Goal: Task Accomplishment & Management: Manage account settings

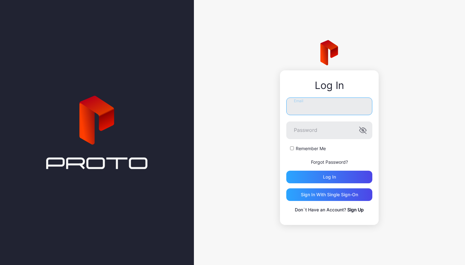
type input "**********"
click at [329, 177] on button "Log in" at bounding box center [329, 177] width 86 height 13
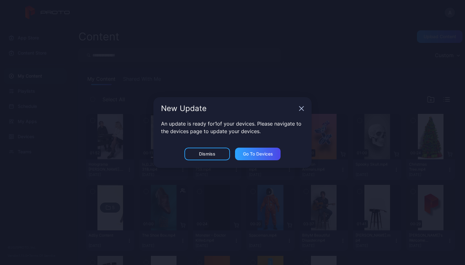
click at [0, 265] on nordpass-portal at bounding box center [0, 265] width 0 height 0
click at [209, 152] on div "Dismiss" at bounding box center [207, 154] width 16 height 5
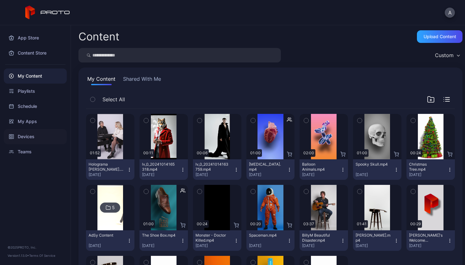
click at [35, 135] on div "Devices" at bounding box center [35, 136] width 63 height 15
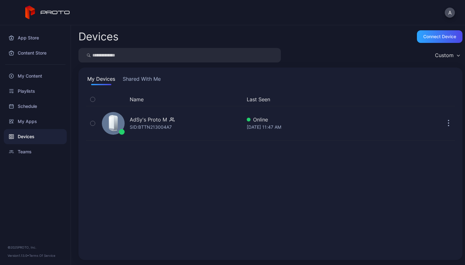
click at [150, 80] on button "Shared With Me" at bounding box center [141, 80] width 40 height 10
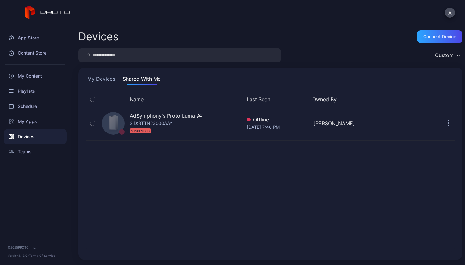
click at [99, 78] on button "My Devices" at bounding box center [101, 80] width 30 height 10
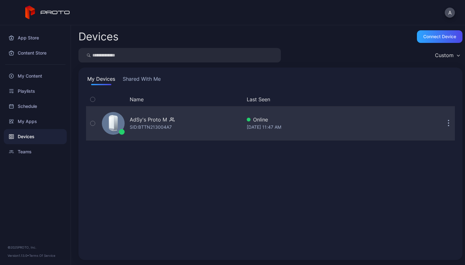
click at [447, 122] on icon "button" at bounding box center [448, 123] width 2 height 7
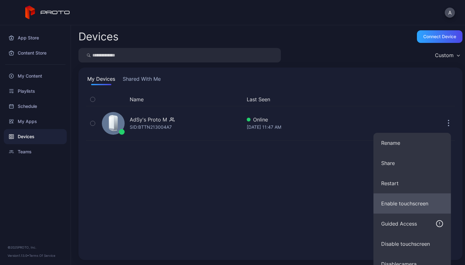
click at [418, 201] on button "Enable touchscreen" at bounding box center [411, 204] width 77 height 20
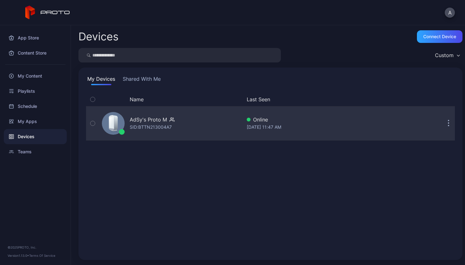
click at [342, 131] on div "[DATE] 11:47 AM" at bounding box center [310, 128] width 128 height 8
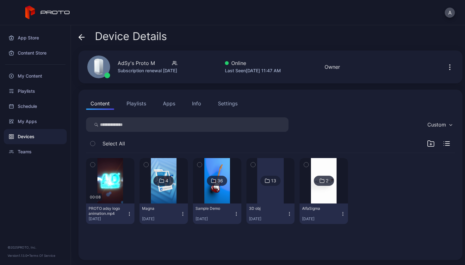
click at [230, 105] on div "Settings" at bounding box center [228, 104] width 20 height 8
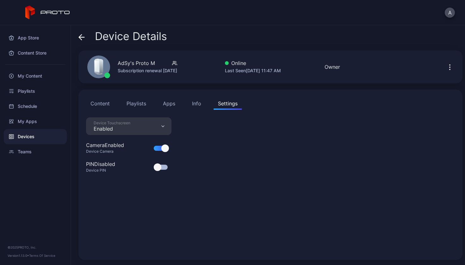
click at [155, 135] on div "Device Touchscreen Enabled" at bounding box center [128, 127] width 85 height 18
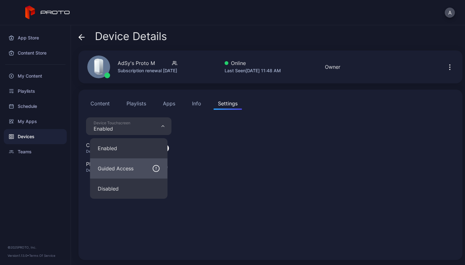
click at [122, 168] on div "Guided Access" at bounding box center [116, 169] width 36 height 8
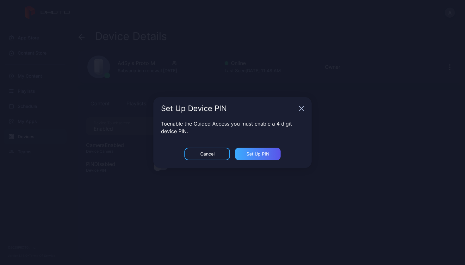
click at [253, 158] on div "Set Up PIN" at bounding box center [258, 154] width 46 height 13
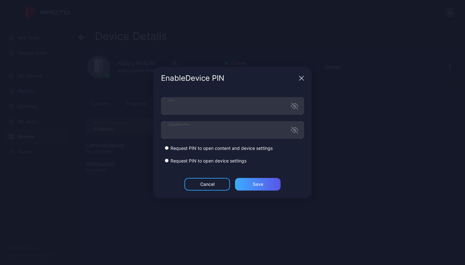
click at [266, 188] on div "Save" at bounding box center [258, 184] width 46 height 13
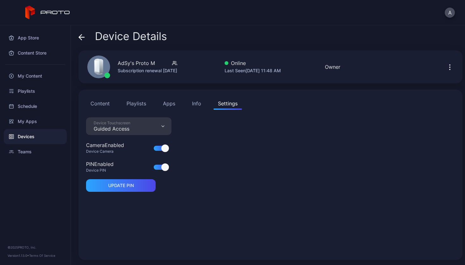
click at [107, 104] on button "Content" at bounding box center [100, 103] width 28 height 13
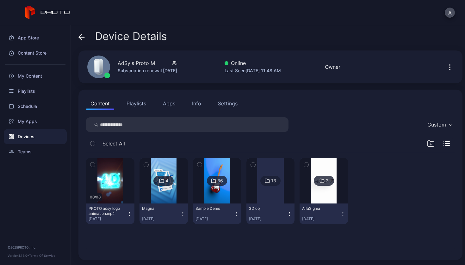
click at [228, 104] on div "Settings" at bounding box center [228, 104] width 20 height 8
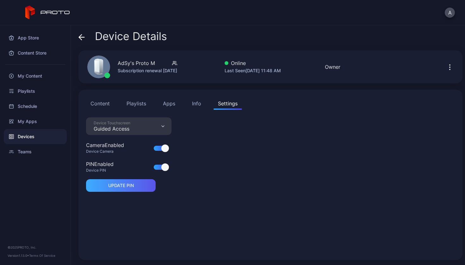
click at [138, 189] on div "UPDATE PIN" at bounding box center [121, 186] width 70 height 13
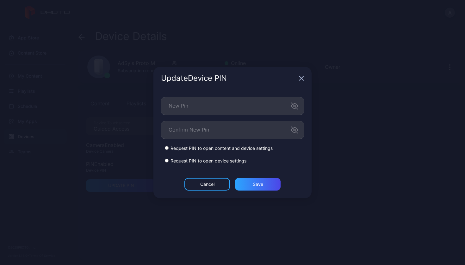
click at [301, 80] on icon "button" at bounding box center [301, 78] width 5 height 5
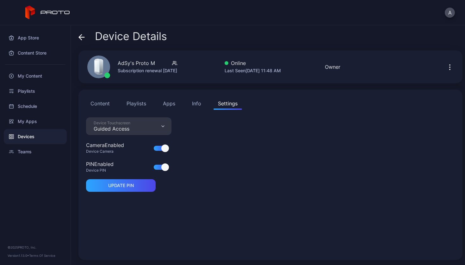
click at [446, 70] on icon "button" at bounding box center [450, 68] width 8 height 8
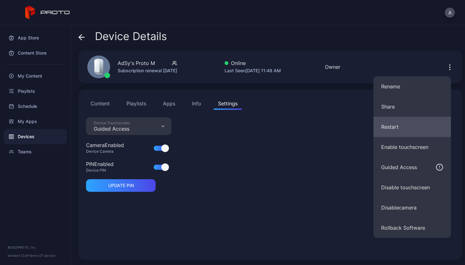
click at [401, 129] on button "Restart" at bounding box center [411, 127] width 77 height 20
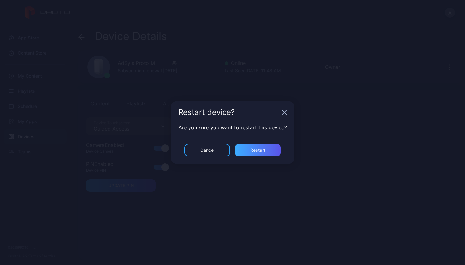
click at [258, 145] on div "Restart" at bounding box center [258, 150] width 46 height 13
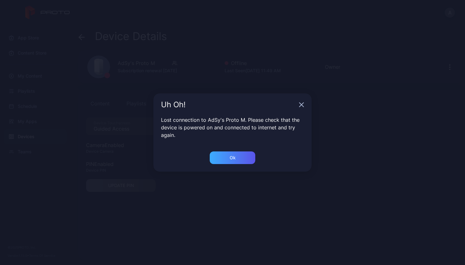
click at [235, 156] on div "Ok" at bounding box center [232, 157] width 6 height 5
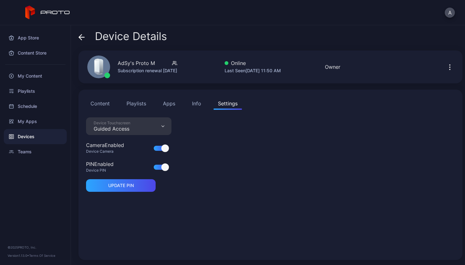
click at [148, 131] on div "Device Touchscreen Guided Access" at bounding box center [128, 127] width 85 height 18
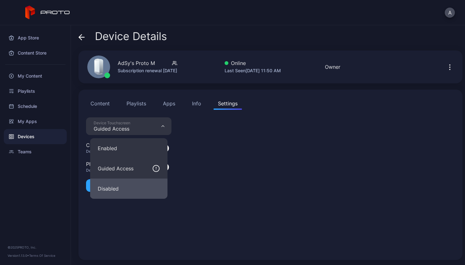
click at [116, 189] on button "Disabled" at bounding box center [128, 189] width 77 height 20
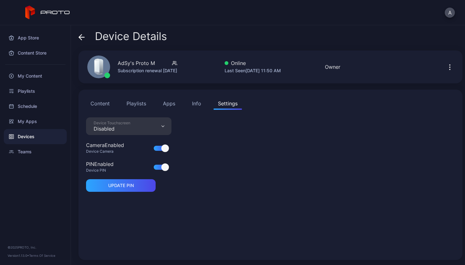
click at [140, 129] on div "Device Touchscreen Disabled" at bounding box center [128, 127] width 85 height 18
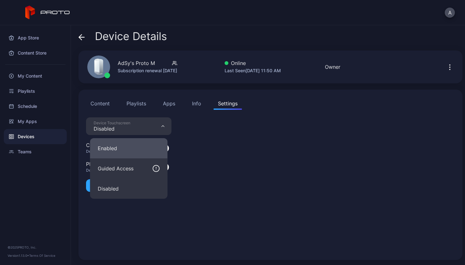
click at [130, 152] on button "Enabled" at bounding box center [128, 148] width 77 height 20
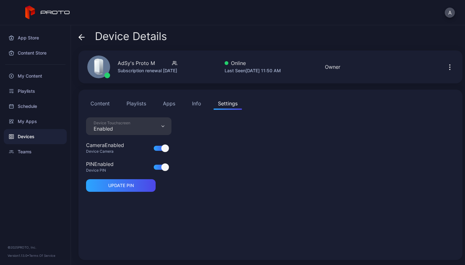
click at [163, 169] on div at bounding box center [165, 168] width 8 height 8
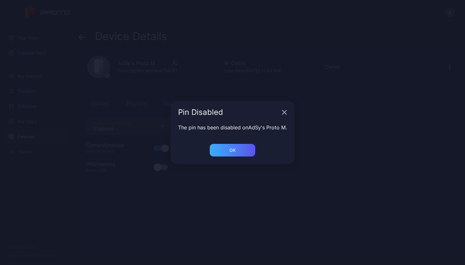
click at [239, 152] on div "OK" at bounding box center [233, 150] width 46 height 13
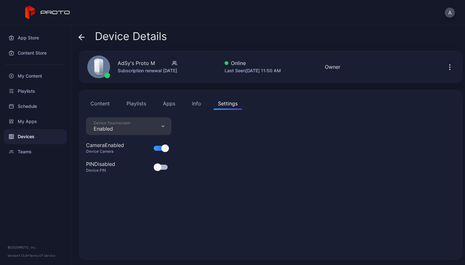
click at [111, 101] on button "Content" at bounding box center [100, 103] width 28 height 13
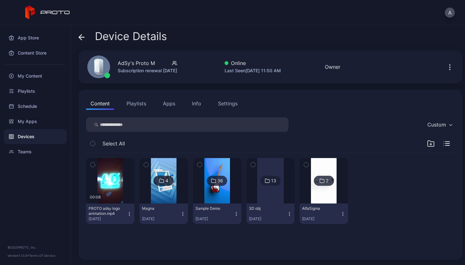
click at [187, 100] on button "Info" at bounding box center [196, 103] width 18 height 13
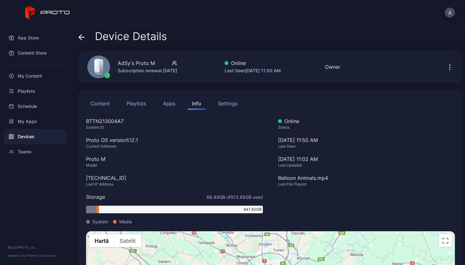
click at [225, 104] on div "Settings" at bounding box center [228, 104] width 20 height 8
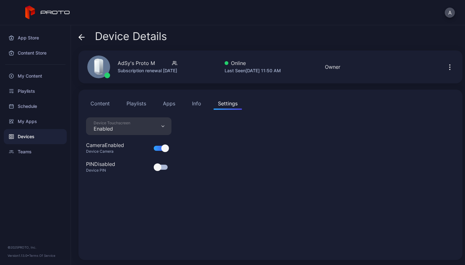
click at [444, 68] on button "button" at bounding box center [449, 67] width 10 height 13
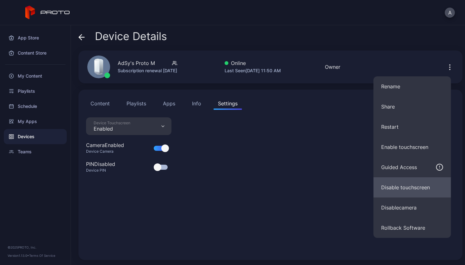
click at [417, 188] on button "Disable touchscreen" at bounding box center [411, 188] width 77 height 20
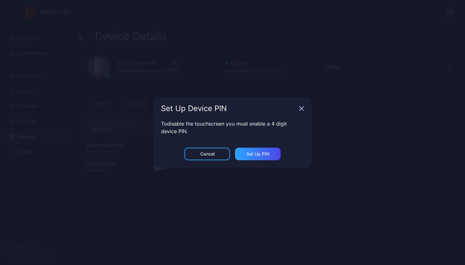
click at [302, 109] on icon "button" at bounding box center [301, 108] width 5 height 5
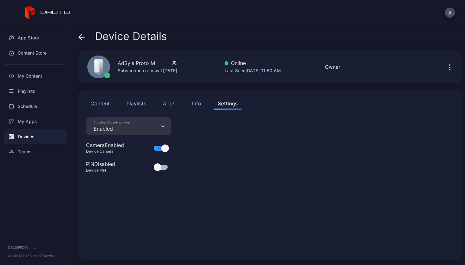
click at [123, 122] on div "Device Touchscreen" at bounding box center [112, 123] width 37 height 5
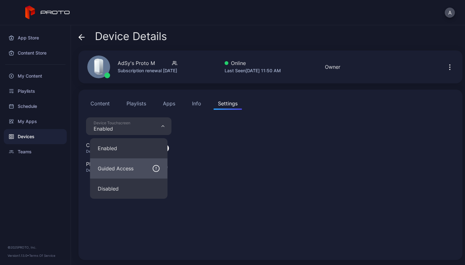
click at [132, 167] on div "Guided Access" at bounding box center [116, 169] width 36 height 8
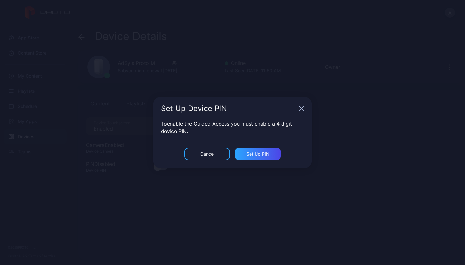
click at [205, 155] on div "Cancel" at bounding box center [207, 154] width 14 height 5
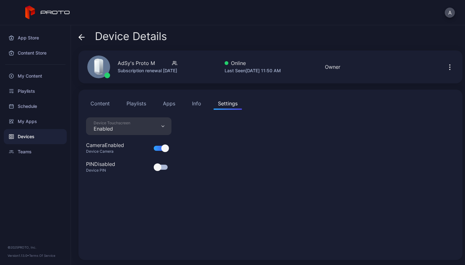
click at [105, 98] on button "Content" at bounding box center [100, 103] width 28 height 13
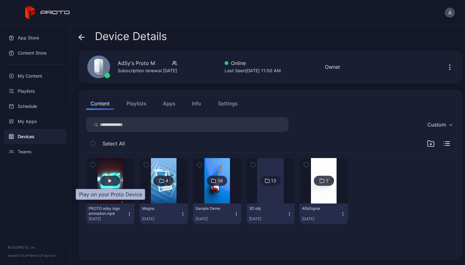
click at [102, 181] on div "button" at bounding box center [110, 181] width 20 height 10
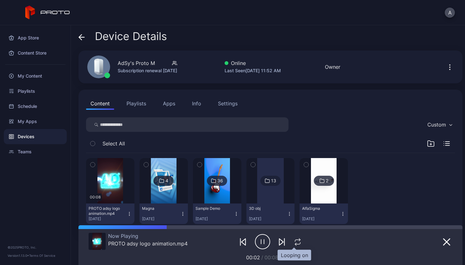
click at [293, 241] on icon "button" at bounding box center [297, 243] width 8 height 8
click at [415, 171] on div "00:08 PROTO adsy logo animation.mp4 [DATE] 4 Magna [DATE] 36 Sample Demo [DATE]…" at bounding box center [270, 191] width 368 height 76
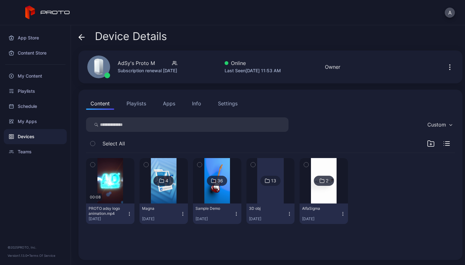
click at [182, 102] on div "Content Playlists Apps Info Settings" at bounding box center [270, 103] width 368 height 13
click at [195, 102] on div "Info" at bounding box center [196, 104] width 9 height 8
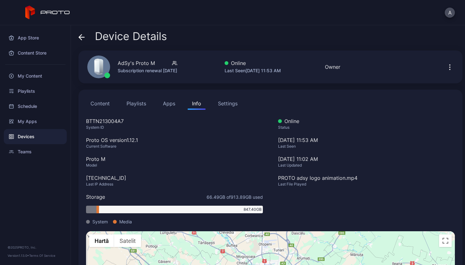
click at [228, 106] on div "Settings" at bounding box center [228, 104] width 20 height 8
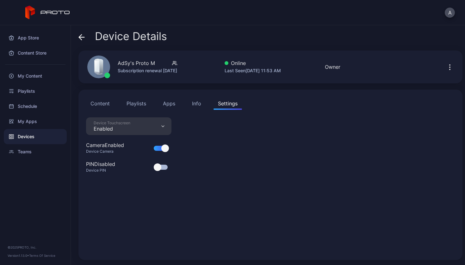
click at [137, 103] on button "Playlists" at bounding box center [136, 103] width 28 height 13
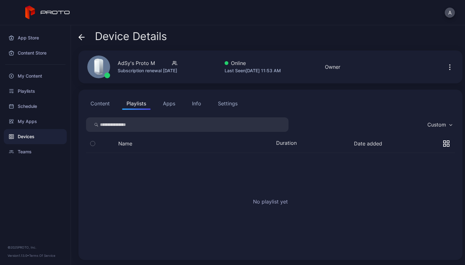
click at [90, 104] on button "Content" at bounding box center [100, 103] width 28 height 13
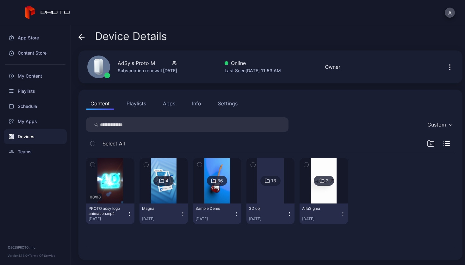
click at [224, 106] on div "Settings" at bounding box center [228, 104] width 20 height 8
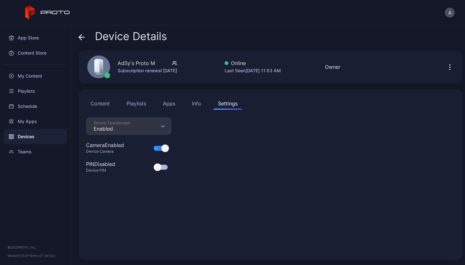
click at [91, 103] on button "Content" at bounding box center [100, 103] width 28 height 13
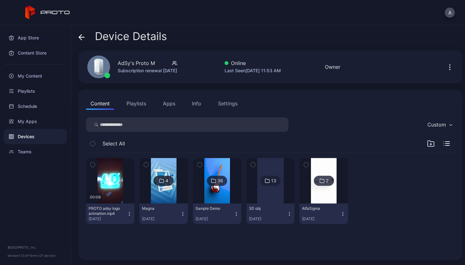
click at [444, 71] on button "button" at bounding box center [449, 67] width 10 height 13
click at [358, 161] on div at bounding box center [377, 191] width 48 height 66
click at [82, 35] on icon at bounding box center [81, 37] width 6 height 6
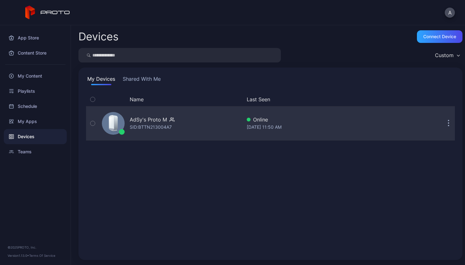
click at [442, 124] on button "button" at bounding box center [448, 123] width 13 height 13
click at [362, 108] on div "AdSy's Proto M SID: BTTN213004A7 Online [DATE] 11:50 AM" at bounding box center [270, 124] width 368 height 32
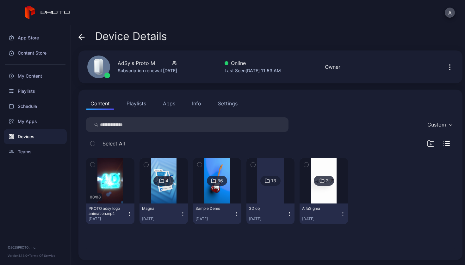
click at [141, 103] on button "Playlists" at bounding box center [136, 103] width 28 height 13
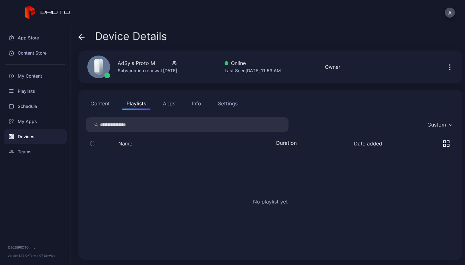
click at [168, 102] on button "Apps" at bounding box center [168, 103] width 21 height 13
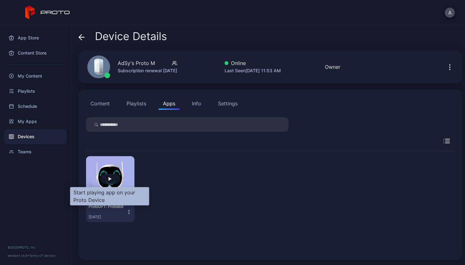
click at [112, 180] on div "button" at bounding box center [110, 179] width 20 height 10
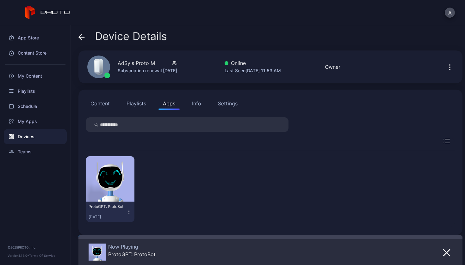
click at [197, 101] on div "Info" at bounding box center [196, 104] width 9 height 8
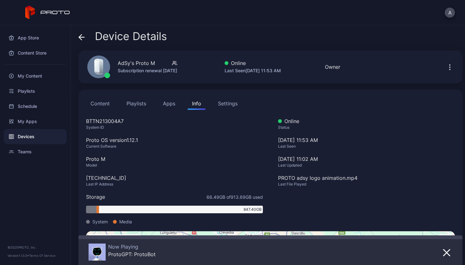
click at [162, 105] on button "Apps" at bounding box center [168, 103] width 21 height 13
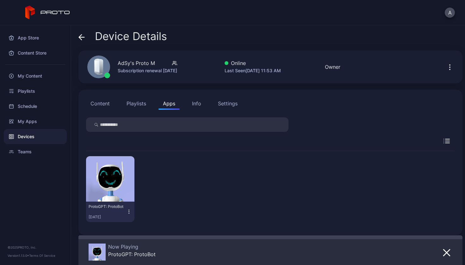
click at [96, 105] on button "Content" at bounding box center [100, 103] width 28 height 13
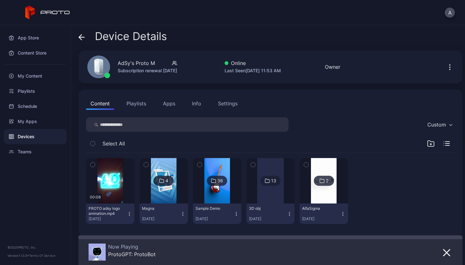
click at [81, 39] on icon at bounding box center [81, 37] width 6 height 6
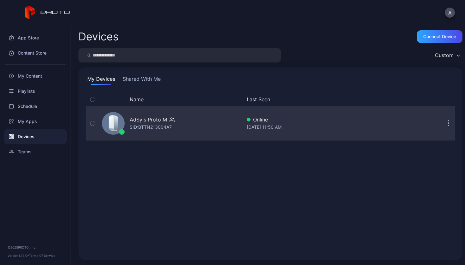
click at [154, 127] on div "SID: BTTN213004A7" at bounding box center [151, 128] width 42 height 8
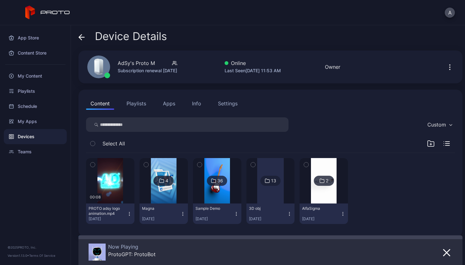
click at [273, 181] on div "13" at bounding box center [270, 181] width 20 height 10
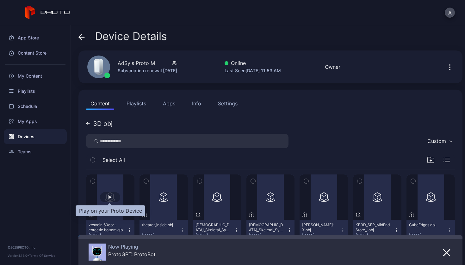
click at [110, 198] on div "button" at bounding box center [109, 198] width 3 height 4
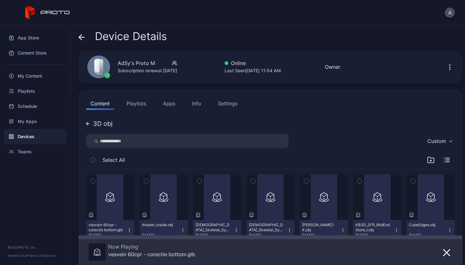
click at [228, 113] on div "Content Playlists Apps Info Settings 3D obj Custom Select All vesvein 60cpr - c…" at bounding box center [270, 207] width 384 height 235
click at [228, 106] on div "Settings" at bounding box center [228, 104] width 20 height 8
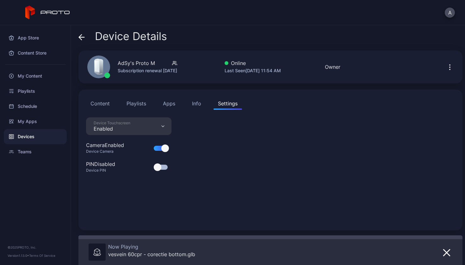
click at [160, 150] on div at bounding box center [161, 148] width 14 height 5
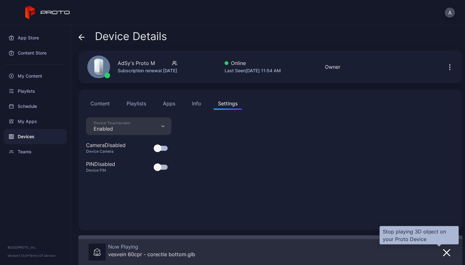
click at [443, 251] on icon "button" at bounding box center [446, 253] width 6 height 6
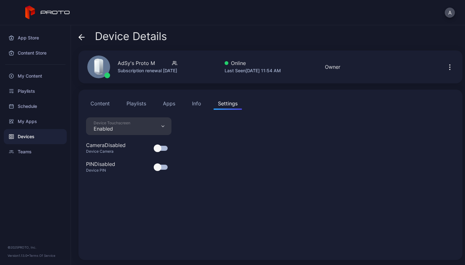
click at [109, 106] on button "Content" at bounding box center [100, 103] width 28 height 13
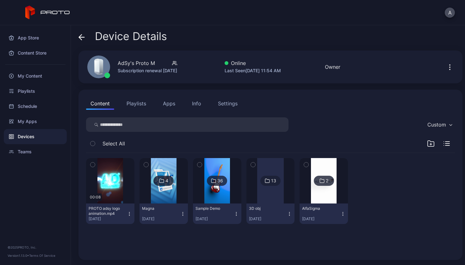
click at [446, 68] on icon "button" at bounding box center [450, 68] width 8 height 8
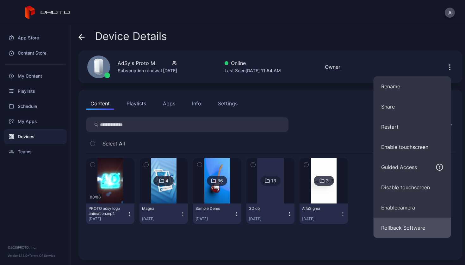
click at [405, 228] on button "Rollback Software" at bounding box center [411, 228] width 77 height 20
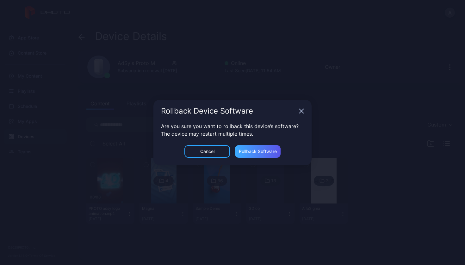
click at [261, 151] on div "Rollback Software" at bounding box center [258, 151] width 38 height 5
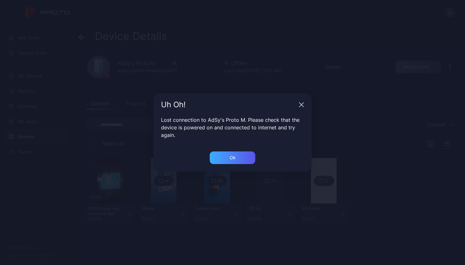
click at [228, 153] on div "Ok" at bounding box center [233, 158] width 46 height 13
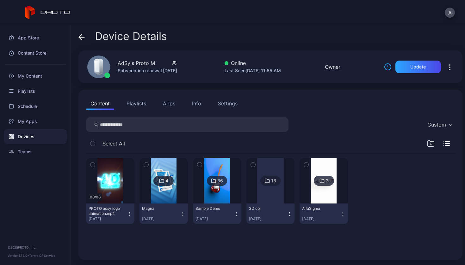
click at [192, 107] on div "Info" at bounding box center [196, 104] width 9 height 8
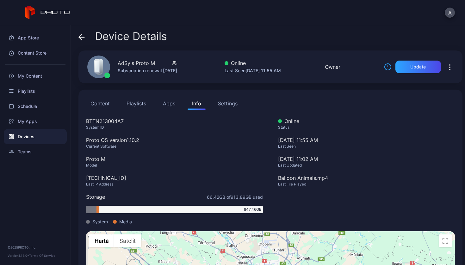
click at [92, 119] on div "BTTN213004A7" at bounding box center [174, 122] width 177 height 8
click at [166, 104] on button "Apps" at bounding box center [168, 103] width 21 height 13
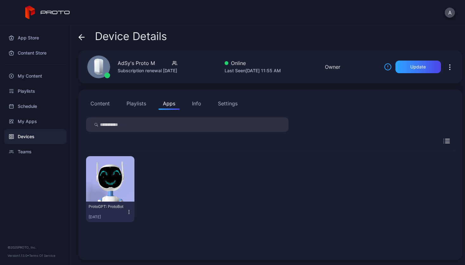
click at [222, 108] on button "Settings" at bounding box center [227, 103] width 28 height 13
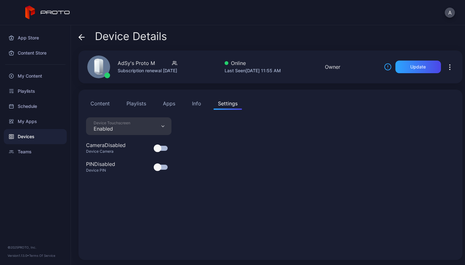
click at [161, 149] on div at bounding box center [161, 148] width 14 height 5
click at [105, 100] on button "Content" at bounding box center [100, 103] width 28 height 13
